Goal: Information Seeking & Learning: Check status

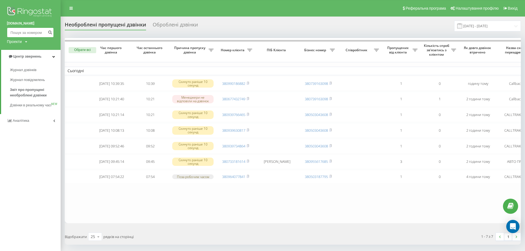
click at [23, 31] on input at bounding box center [30, 33] width 47 height 10
paste input "0977978389"
type input "0977978389"
click at [49, 31] on icon "submit" at bounding box center [50, 31] width 5 height 3
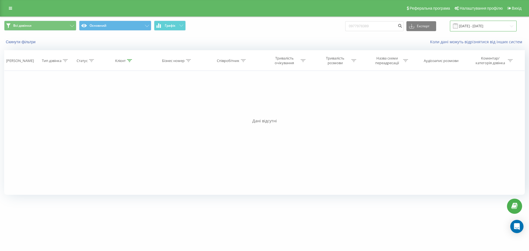
click at [472, 22] on input "[DATE] - [DATE]" at bounding box center [483, 26] width 67 height 11
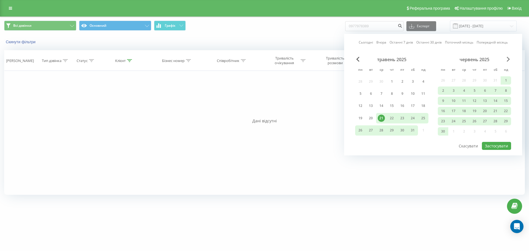
click at [509, 61] on span "Next Month" at bounding box center [508, 59] width 3 height 5
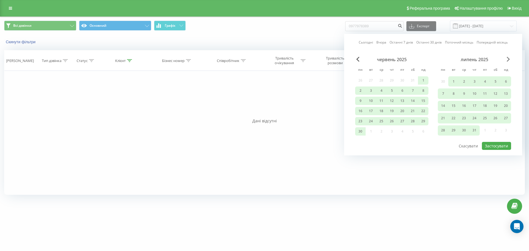
click at [509, 61] on span "Next Month" at bounding box center [508, 59] width 3 height 5
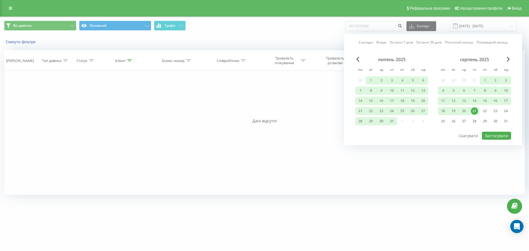
click at [474, 108] on div "21" at bounding box center [474, 111] width 7 height 7
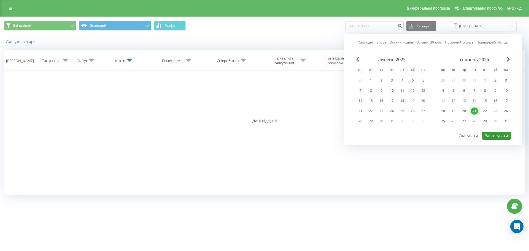
click at [498, 135] on button "Застосувати" at bounding box center [496, 136] width 29 height 8
type input "[DATE] - [DATE]"
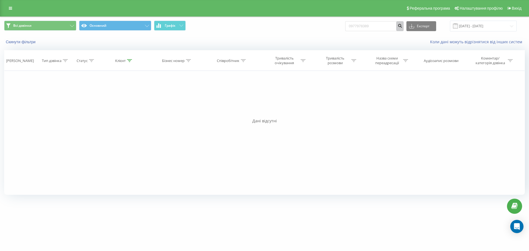
click at [404, 25] on button "submit" at bounding box center [399, 26] width 7 height 10
click at [10, 7] on icon at bounding box center [10, 8] width 3 height 4
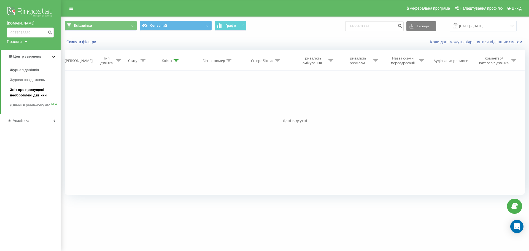
click at [28, 92] on span "Звіт про пропущені необроблені дзвінки" at bounding box center [34, 92] width 48 height 11
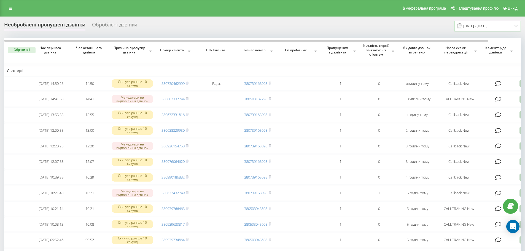
click at [480, 27] on input "[DATE] - [DATE]" at bounding box center [487, 26] width 67 height 11
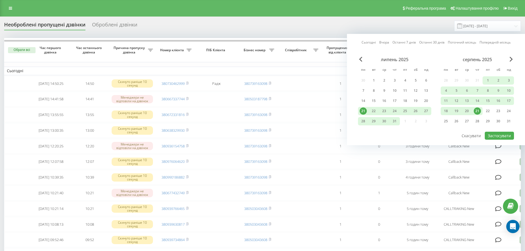
click at [482, 111] on div "21" at bounding box center [477, 111] width 10 height 8
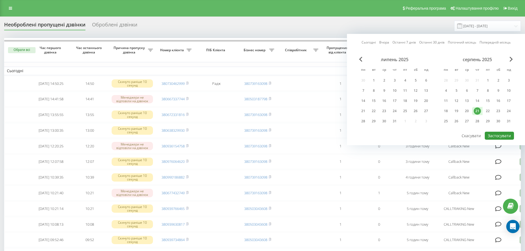
click at [497, 135] on button "Застосувати" at bounding box center [499, 136] width 29 height 8
type input "21.08.2025 - 21.08.2025"
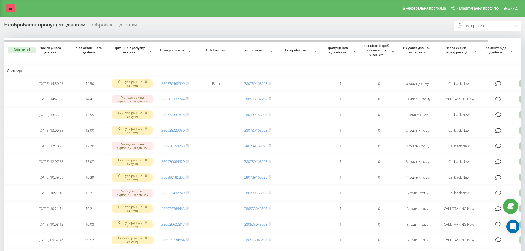
click at [7, 9] on link at bounding box center [11, 8] width 10 height 8
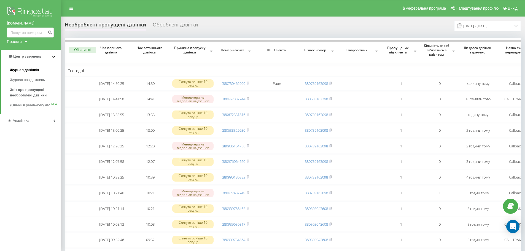
click at [21, 70] on span "Журнал дзвінків" at bounding box center [24, 70] width 29 height 6
